Goal: Task Accomplishment & Management: Complete application form

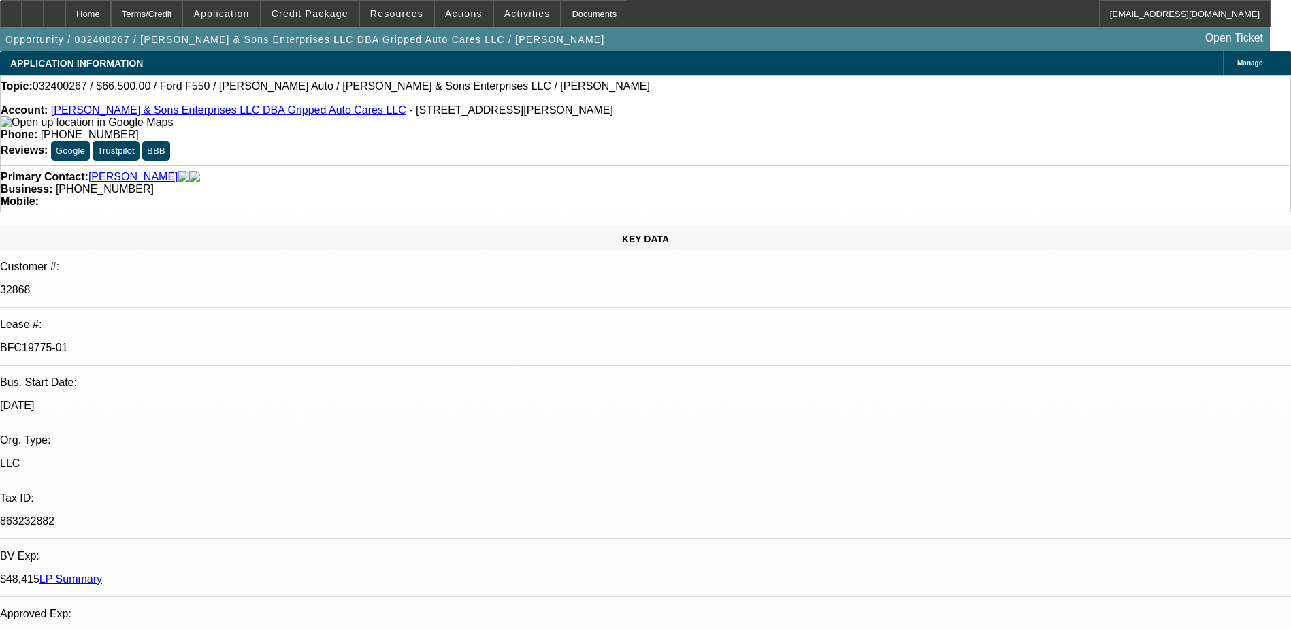
select select "0"
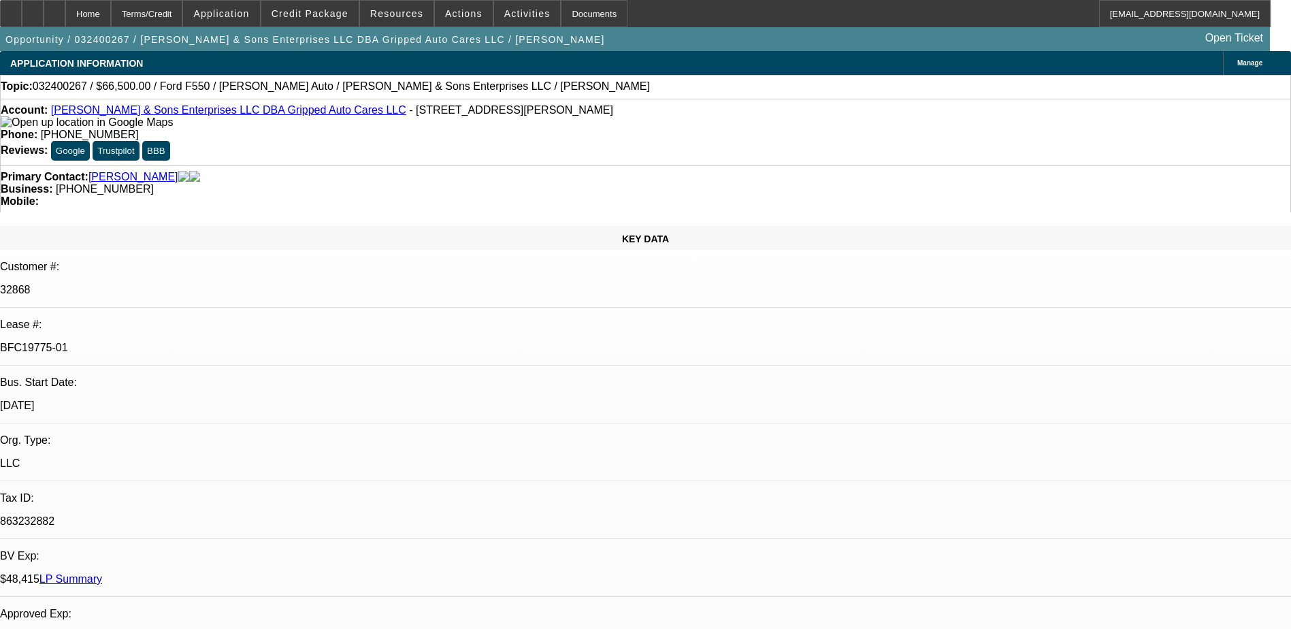
select select "0"
select select "2"
select select "0"
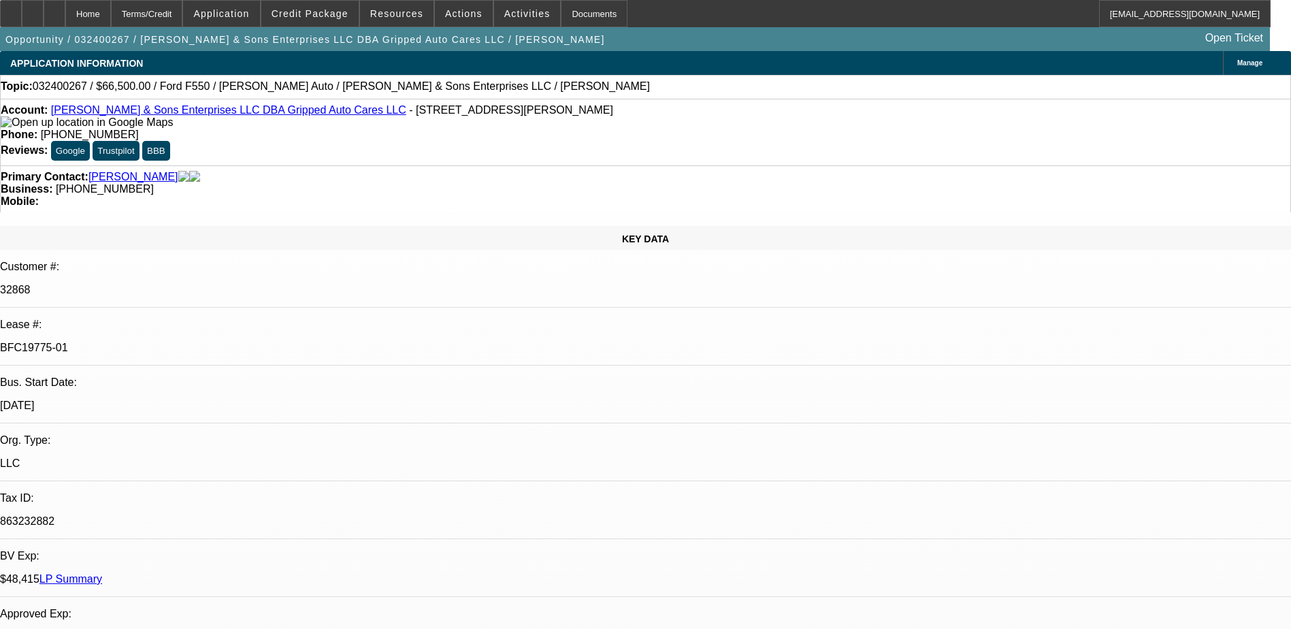
select select "2"
select select "0"
select select "1"
select select "6"
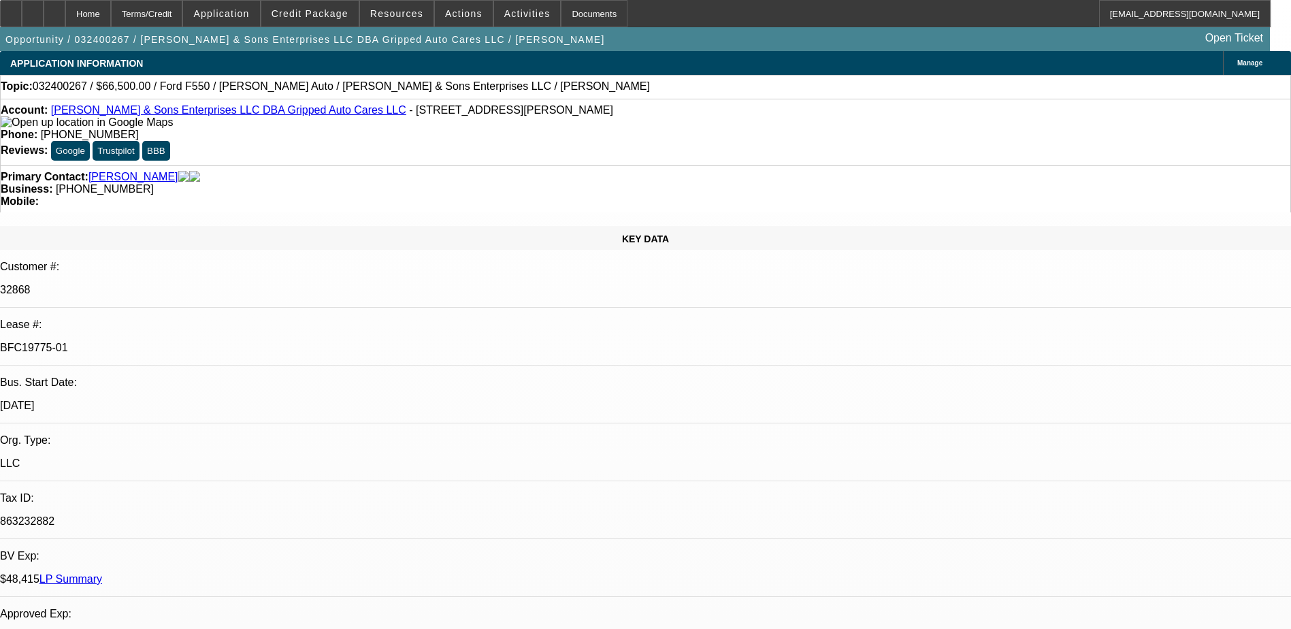
select select "1"
select select "6"
select select "1"
select select "2"
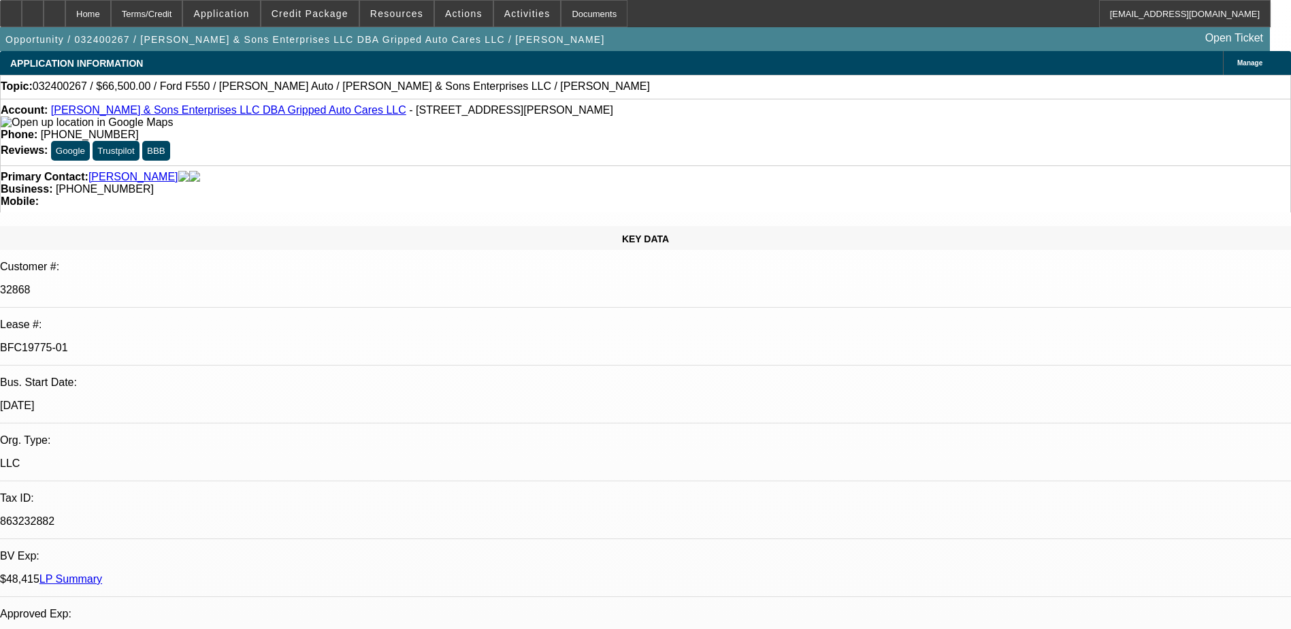
select select "6"
select select "1"
select select "2"
select select "6"
